Goal: Transaction & Acquisition: Obtain resource

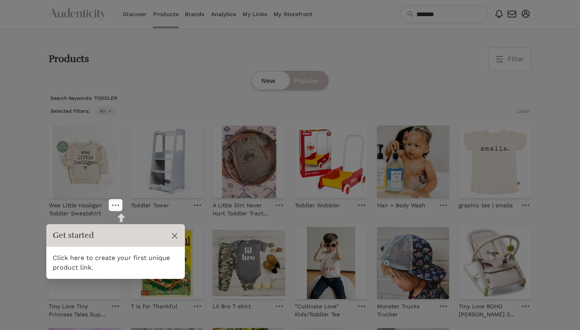
click at [160, 244] on header "Get started ×" at bounding box center [115, 235] width 138 height 23
click at [118, 204] on icon at bounding box center [115, 205] width 7 height 2
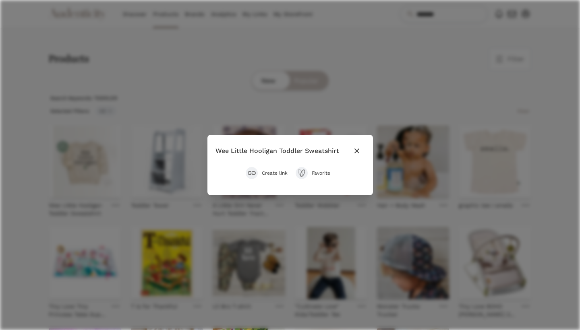
click at [357, 154] on icon "button" at bounding box center [357, 151] width 10 height 10
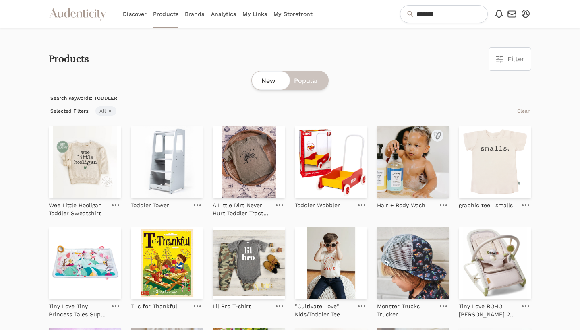
click at [446, 206] on link at bounding box center [442, 205] width 11 height 10
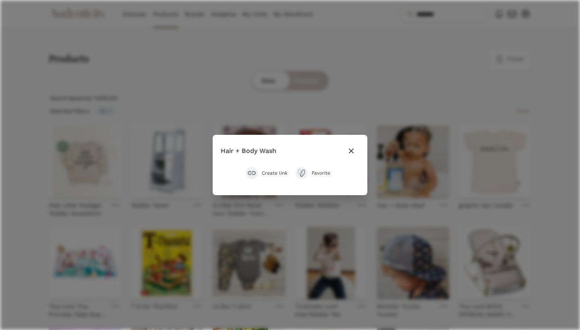
click at [276, 173] on span "Create link" at bounding box center [275, 173] width 26 height 6
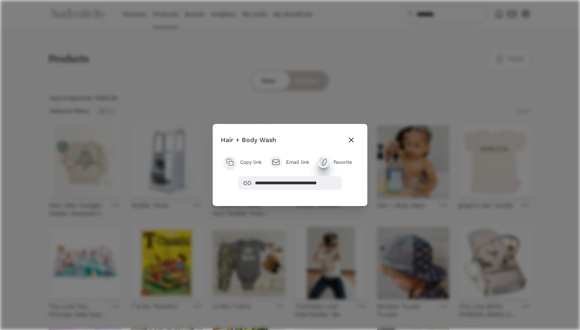
click at [323, 163] on icon "submit" at bounding box center [323, 162] width 10 height 10
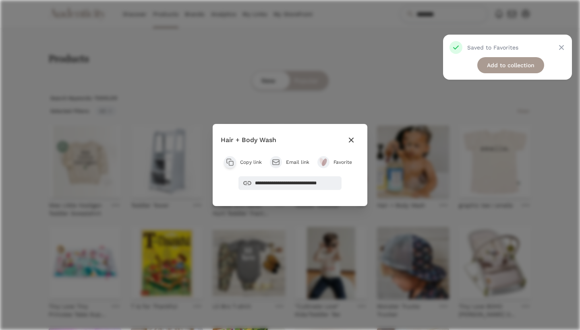
click at [349, 143] on icon "button" at bounding box center [351, 140] width 10 height 10
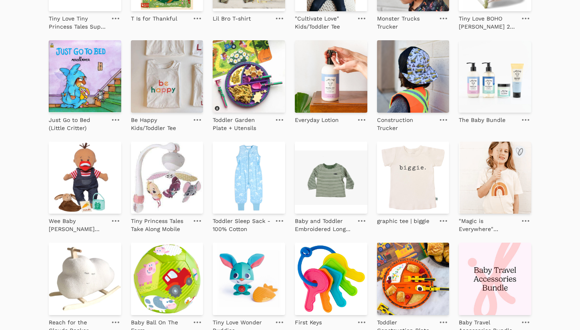
scroll to position [305, 0]
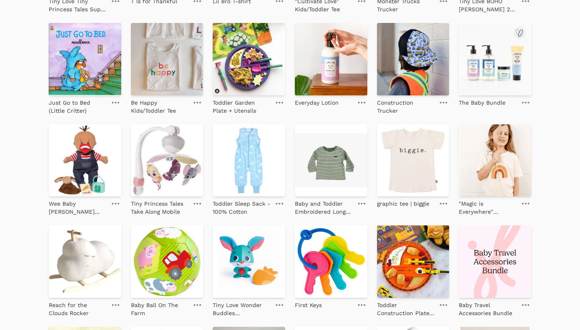
click at [523, 101] on link at bounding box center [525, 103] width 11 height 10
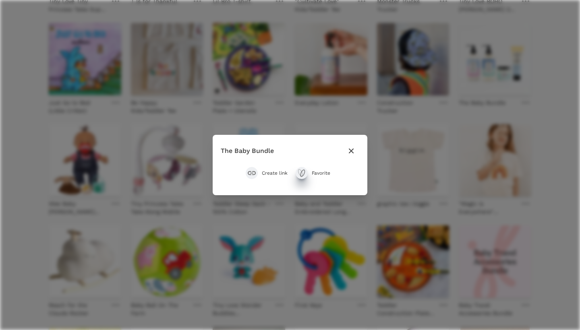
click at [301, 172] on icon "submit" at bounding box center [302, 173] width 4 height 7
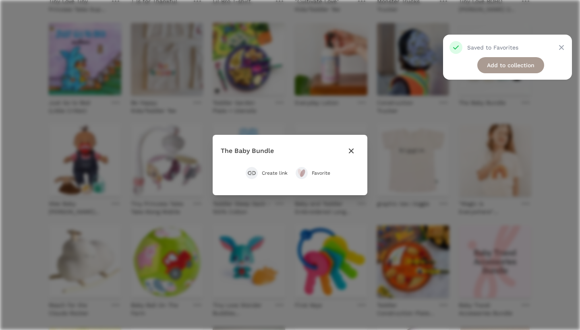
click at [351, 149] on icon "button" at bounding box center [351, 151] width 10 height 10
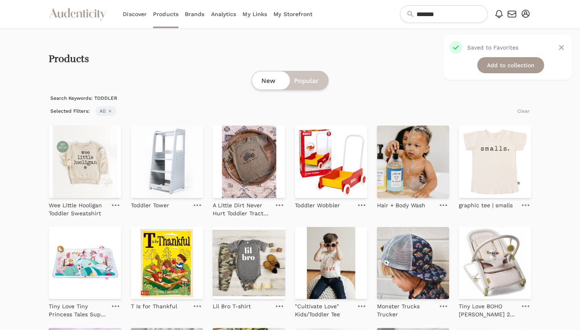
scroll to position [0, 0]
click at [82, 18] on icon "Audenticity Logo" at bounding box center [78, 14] width 58 height 14
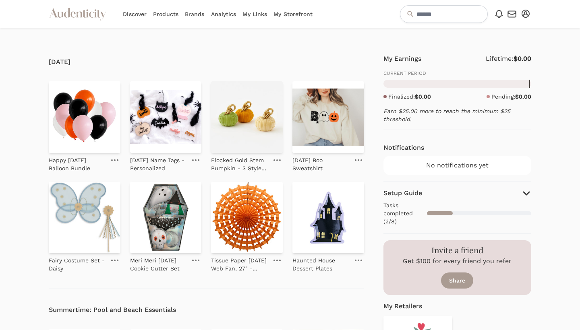
click at [283, 17] on link "My Storefront" at bounding box center [292, 14] width 39 height 28
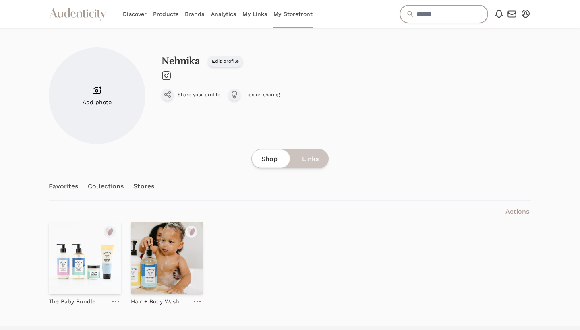
click at [407, 14] on input "text" at bounding box center [444, 14] width 88 height 18
type input "*******"
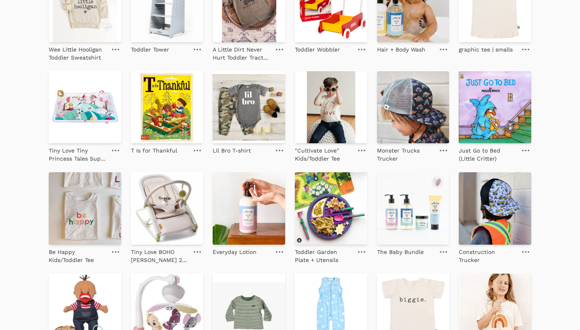
scroll to position [181, 0]
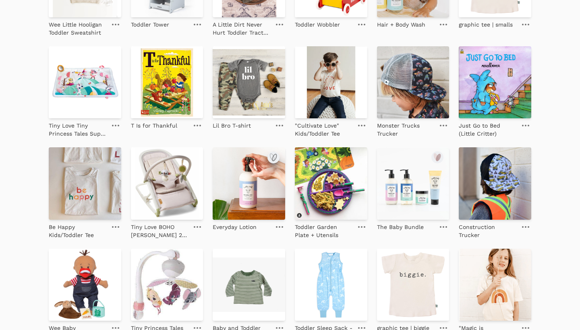
click at [275, 159] on icon "submit" at bounding box center [273, 158] width 10 height 10
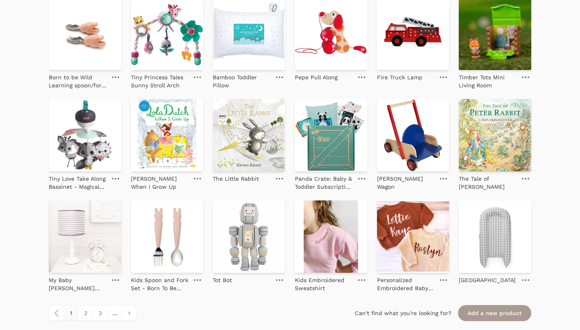
scroll to position [843, 0]
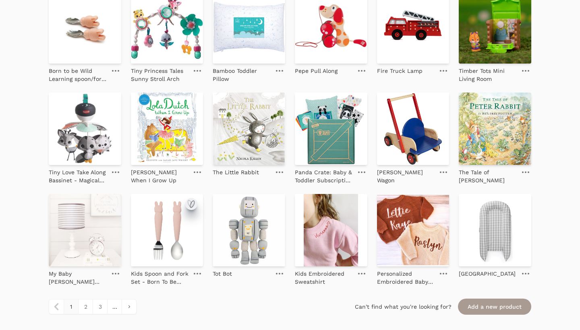
click at [192, 201] on icon "submit" at bounding box center [191, 204] width 10 height 10
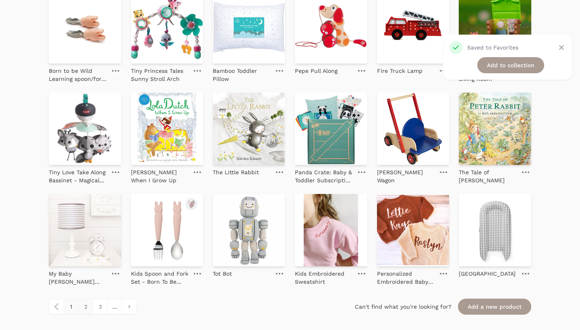
click at [85, 307] on link "2" at bounding box center [85, 306] width 14 height 14
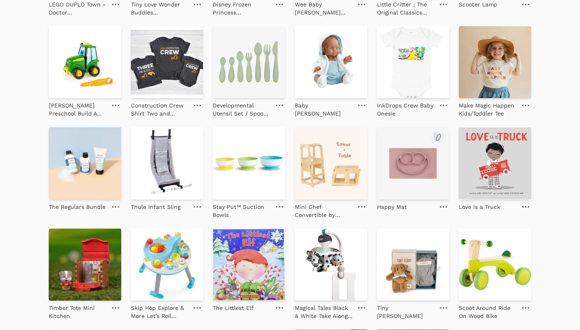
scroll to position [407, 0]
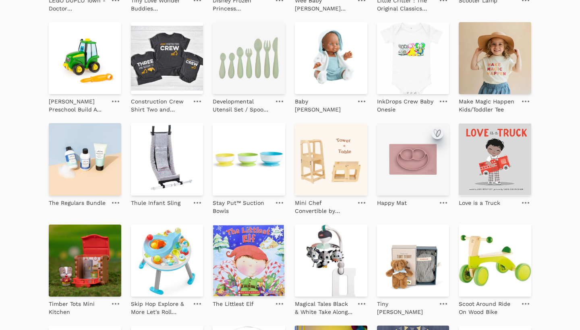
click at [440, 132] on icon "submit" at bounding box center [438, 133] width 4 height 7
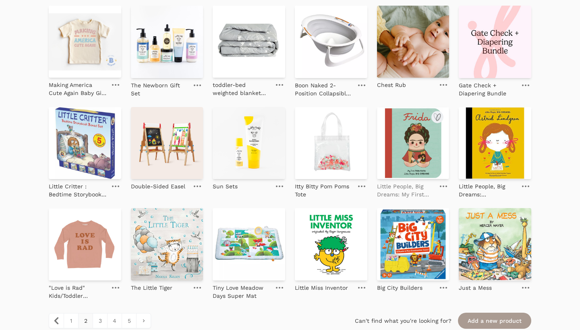
scroll to position [841, 0]
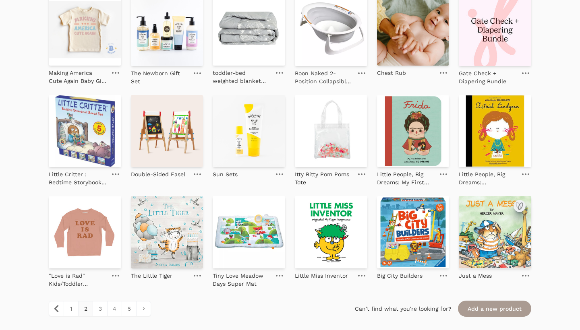
click at [520, 206] on icon "submit" at bounding box center [519, 206] width 10 height 10
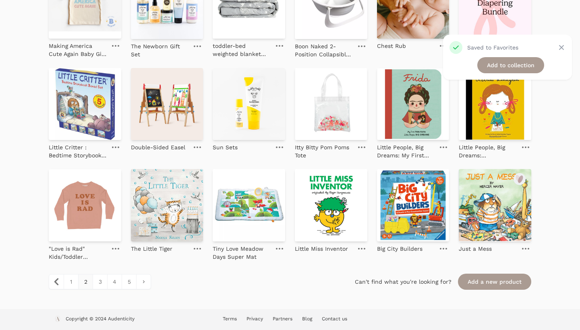
scroll to position [868, 0]
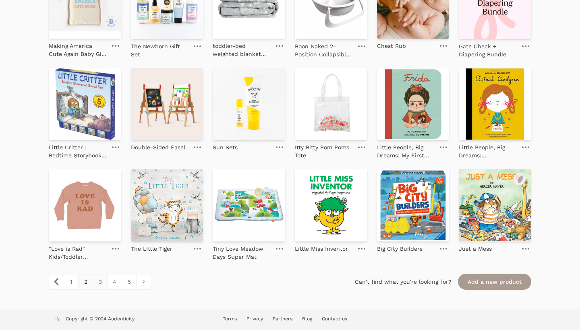
click at [98, 284] on link "3" at bounding box center [100, 281] width 14 height 14
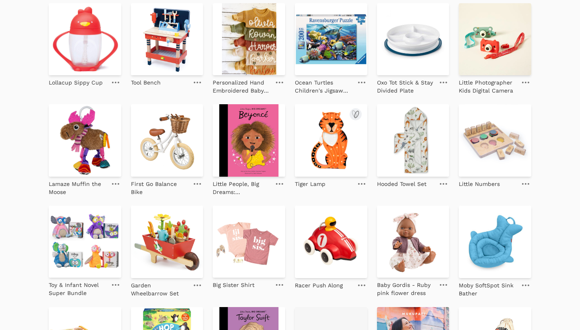
scroll to position [642, 0]
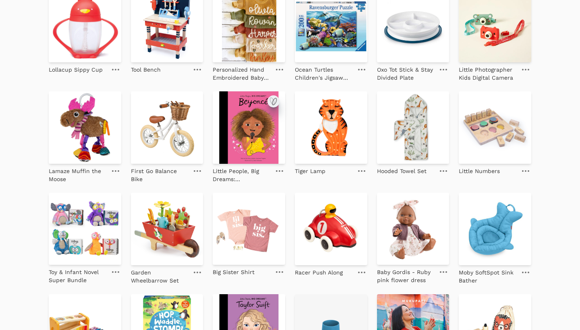
click at [274, 97] on icon "submit" at bounding box center [273, 102] width 10 height 10
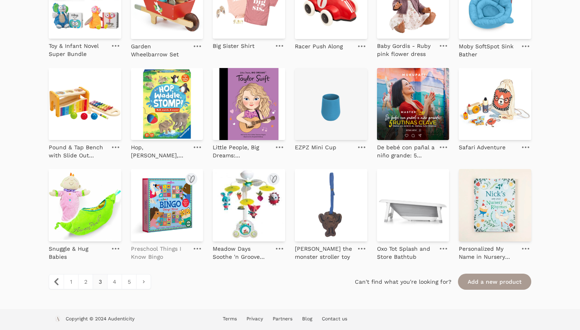
scroll to position [868, 0]
click at [113, 77] on icon "submit" at bounding box center [110, 78] width 10 height 10
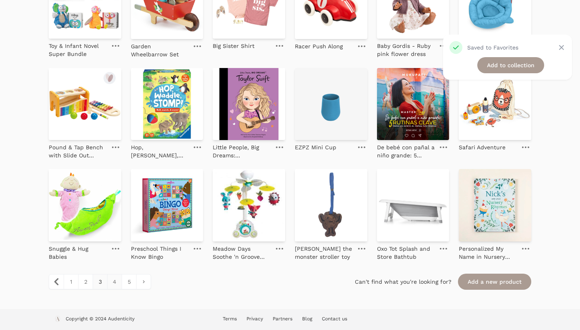
click at [116, 284] on link "4" at bounding box center [114, 281] width 14 height 14
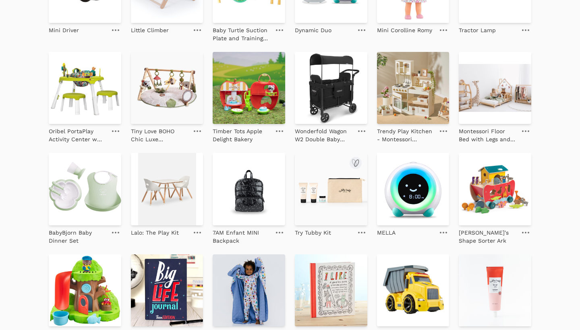
scroll to position [383, 0]
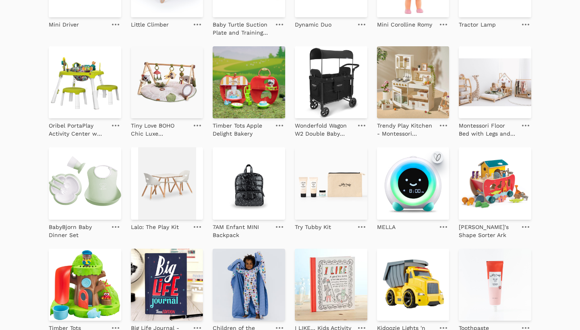
click at [439, 156] on icon "submit" at bounding box center [437, 158] width 10 height 10
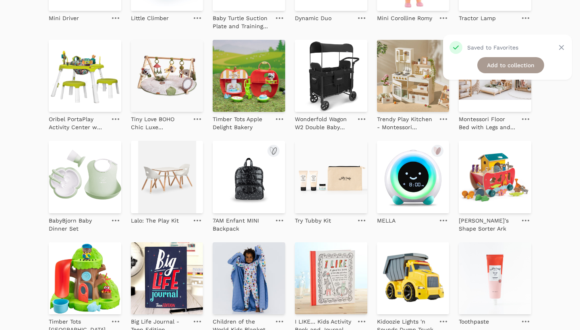
scroll to position [390, 0]
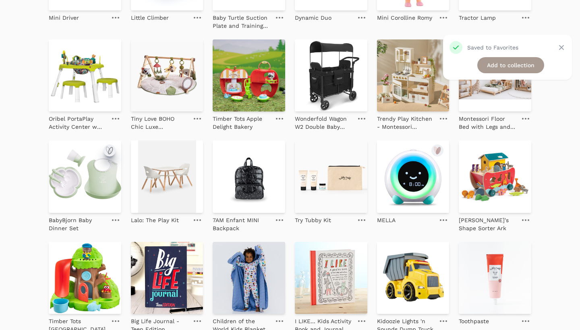
click at [113, 148] on icon "submit" at bounding box center [110, 151] width 10 height 10
click at [111, 50] on icon "submit" at bounding box center [110, 50] width 10 height 10
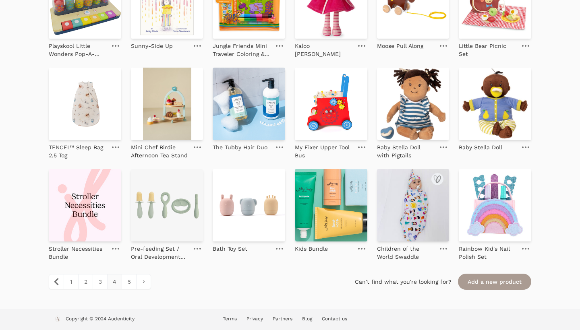
scroll to position [868, 0]
click at [130, 283] on link "5" at bounding box center [129, 281] width 14 height 14
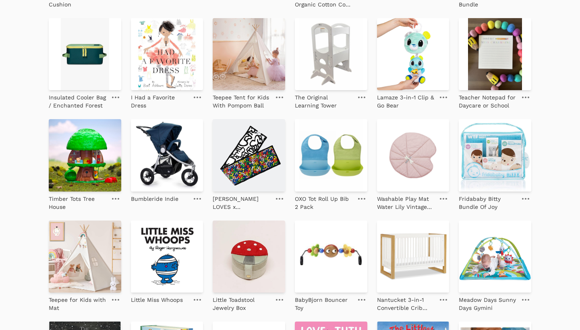
scroll to position [210, 0]
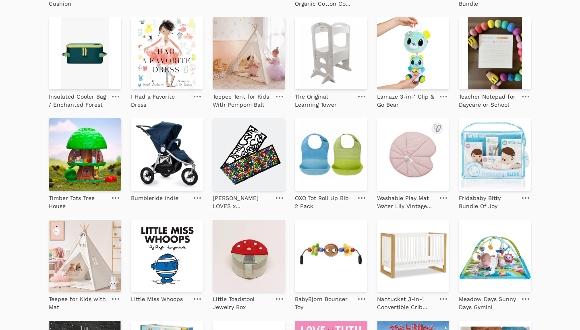
click at [411, 187] on img at bounding box center [413, 154] width 72 height 72
click at [355, 130] on icon "submit" at bounding box center [356, 129] width 10 height 10
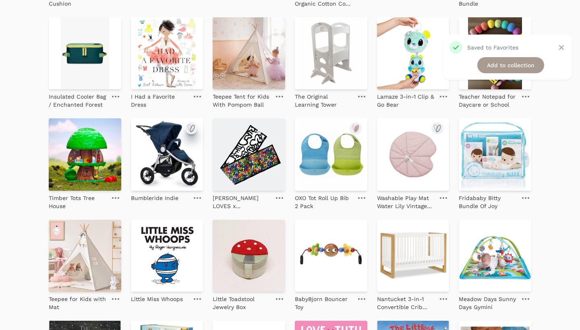
click at [193, 130] on icon "submit" at bounding box center [192, 128] width 4 height 7
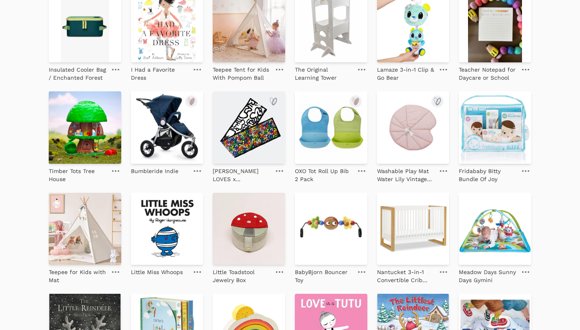
scroll to position [236, 0]
click at [183, 136] on img at bounding box center [167, 128] width 72 height 72
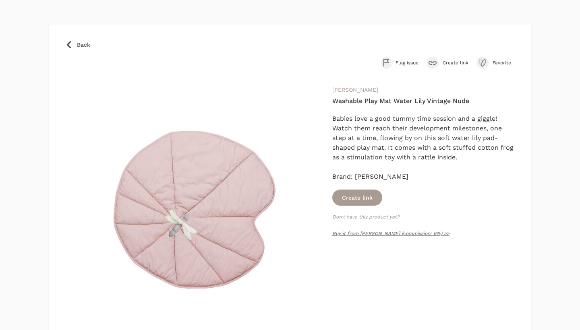
scroll to position [29, 0]
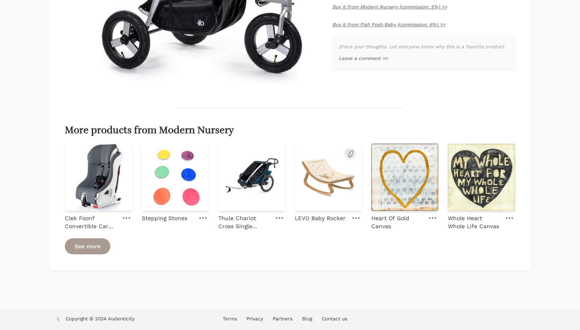
scroll to position [272, 0]
click at [120, 152] on icon "submit" at bounding box center [119, 154] width 4 height 7
